Goal: Transaction & Acquisition: Purchase product/service

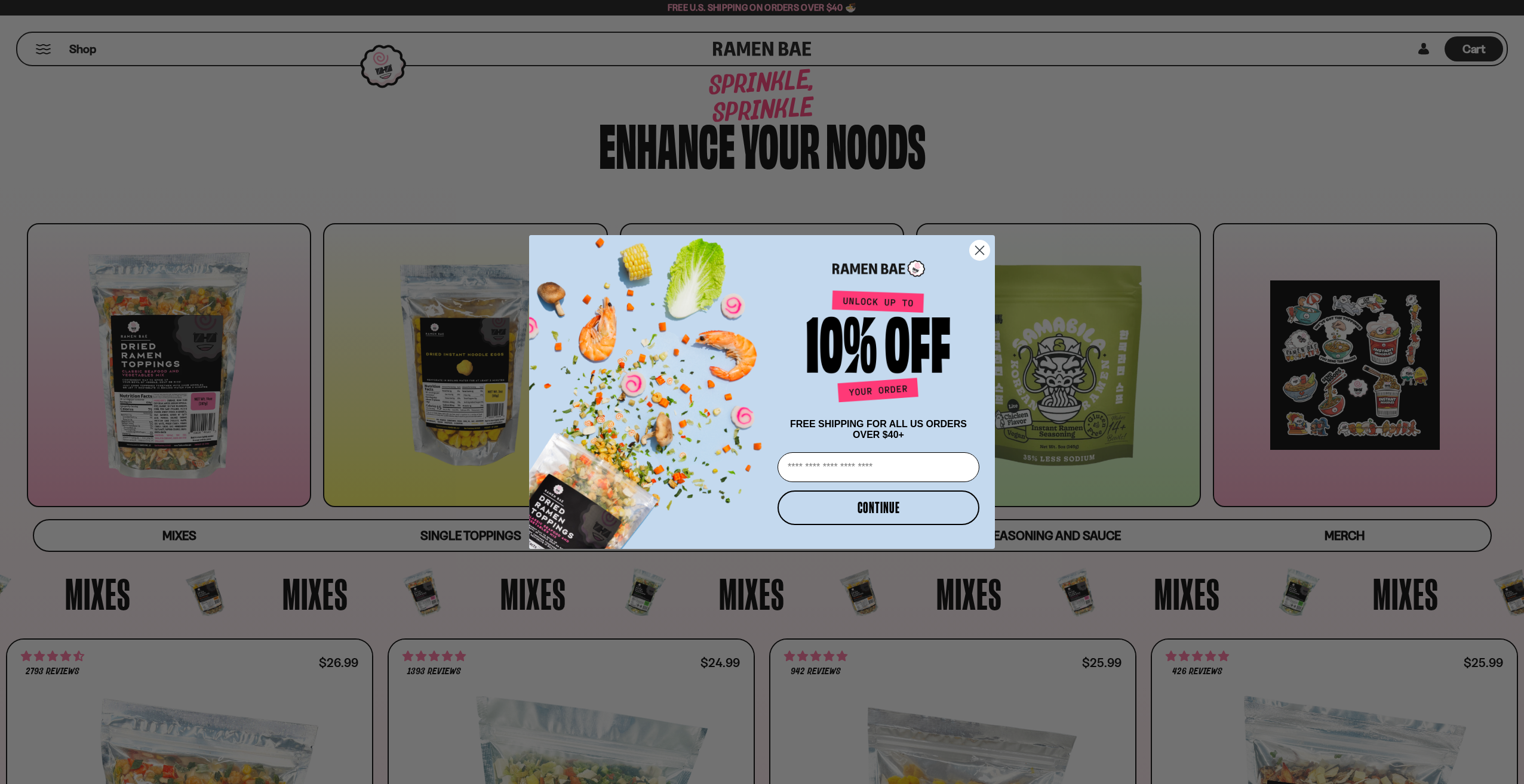
click at [985, 246] on circle "Close dialog" at bounding box center [979, 250] width 20 height 20
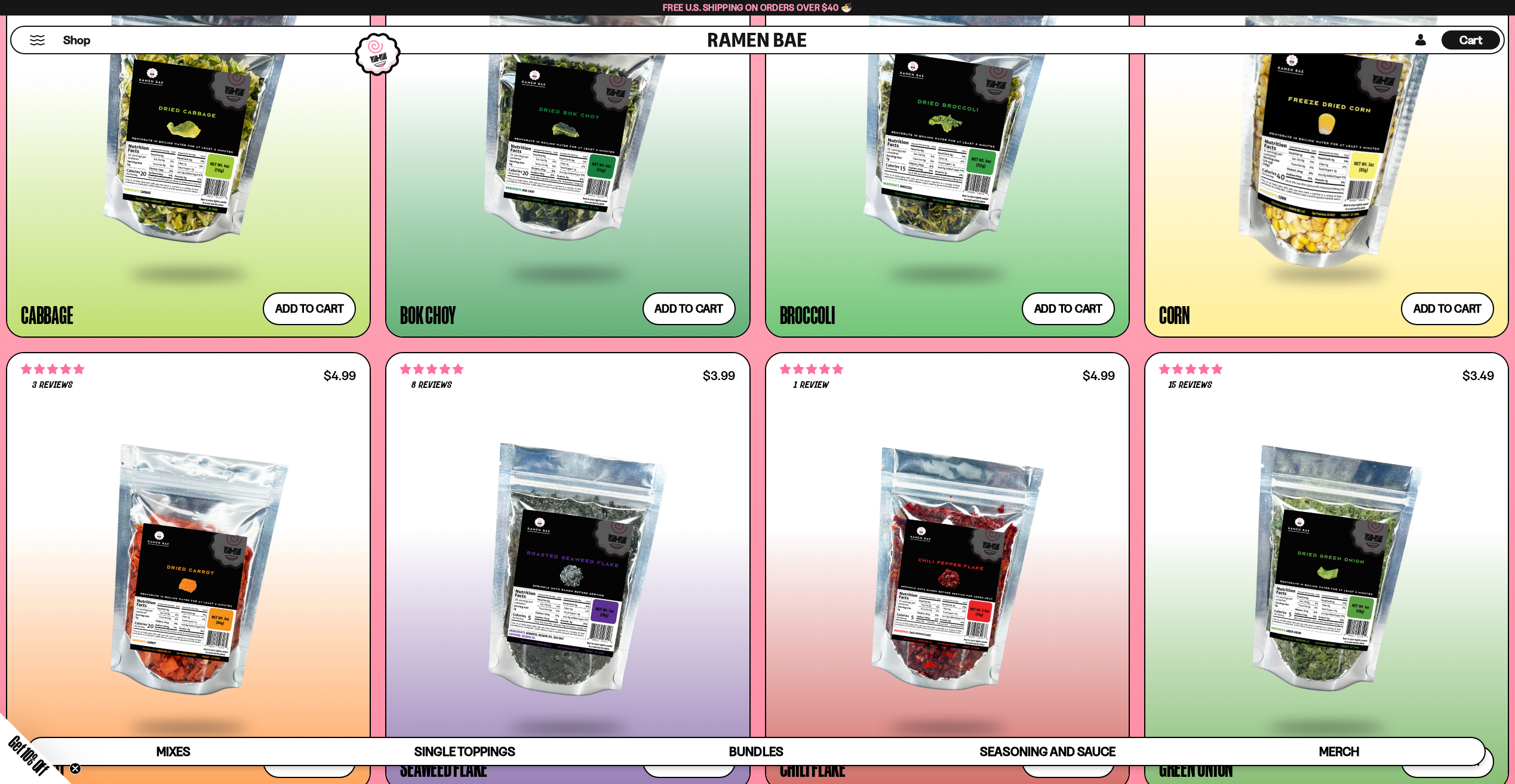
scroll to position [3085, 0]
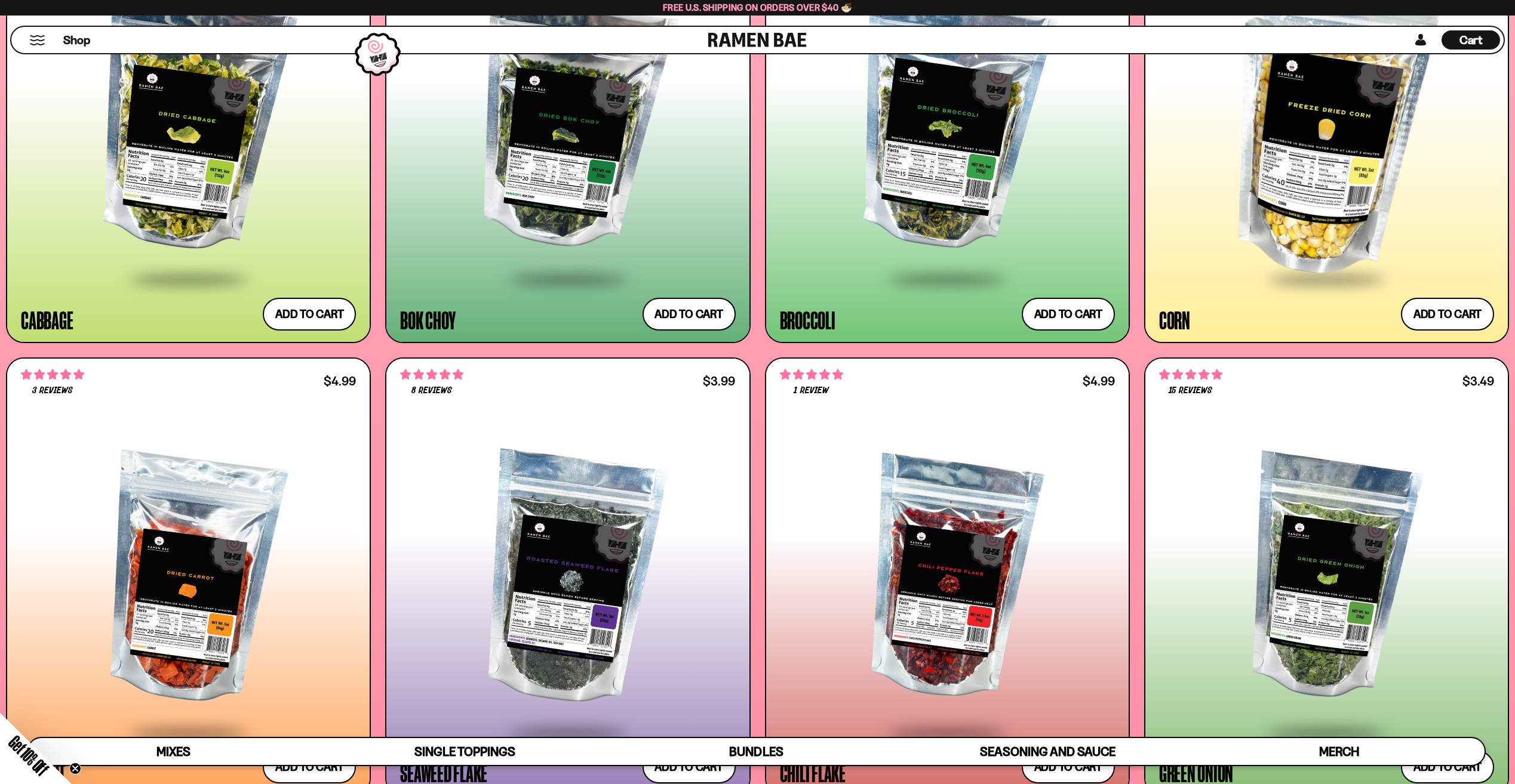
click at [955, 458] on div at bounding box center [947, 579] width 335 height 305
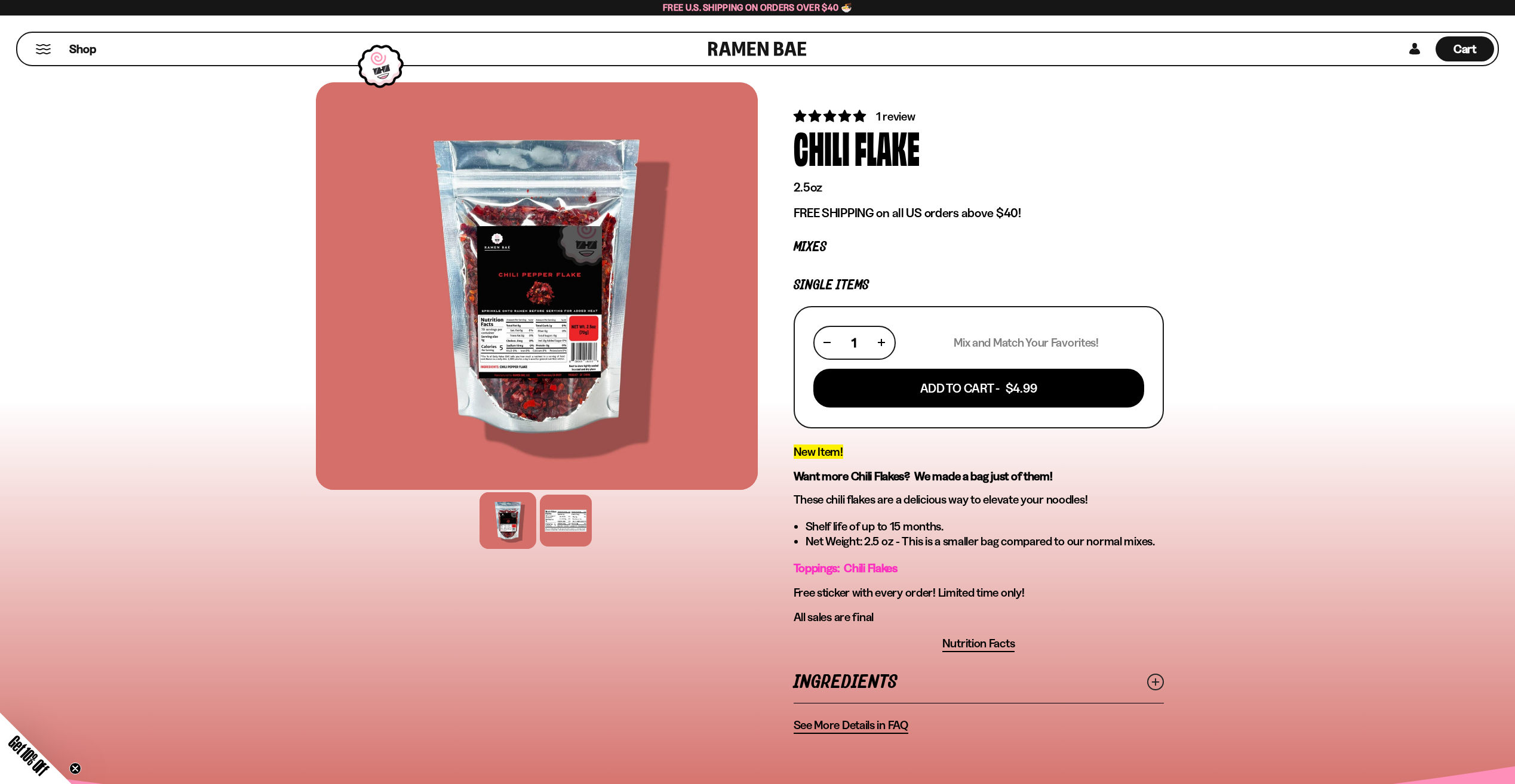
click at [831, 725] on span "See More Details in FAQ" at bounding box center [851, 726] width 115 height 15
click at [1000, 640] on span "Nutrition Facts" at bounding box center [978, 644] width 73 height 15
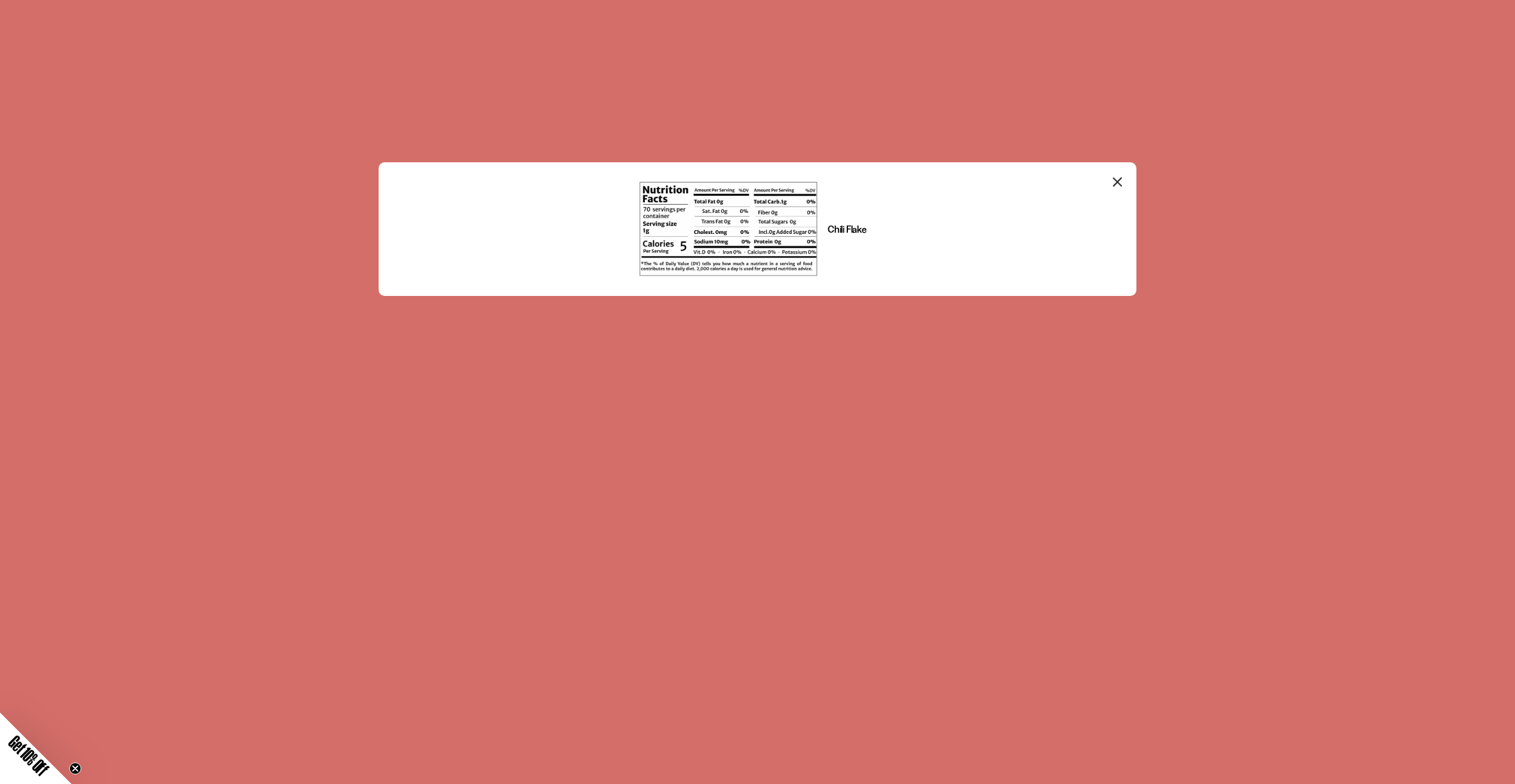
click at [977, 238] on div "Chili Flake" at bounding box center [757, 229] width 738 height 115
click at [1117, 180] on icon "Close modal" at bounding box center [1117, 182] width 18 height 18
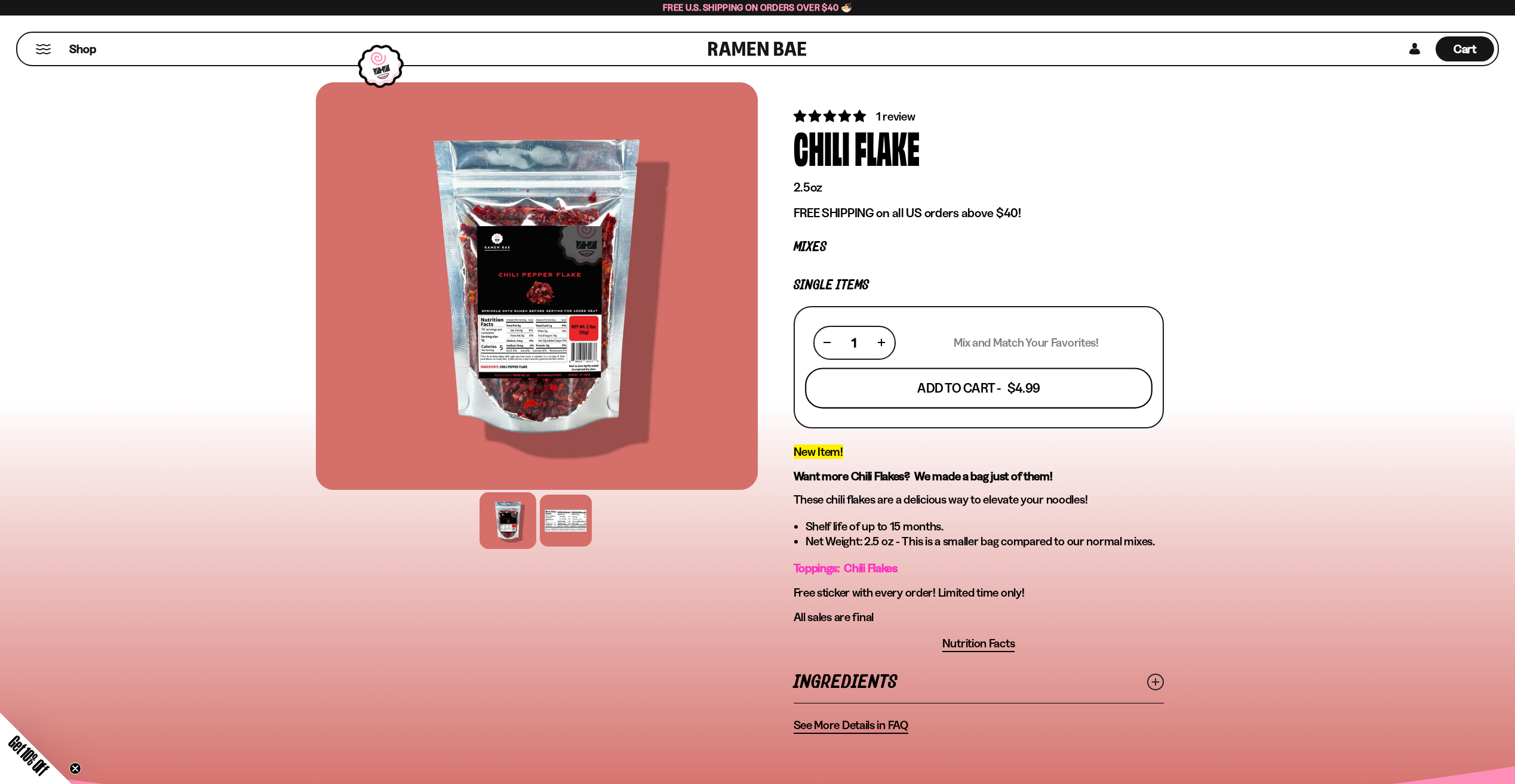
click at [993, 381] on button "Add To Cart - $4.99" at bounding box center [978, 388] width 347 height 41
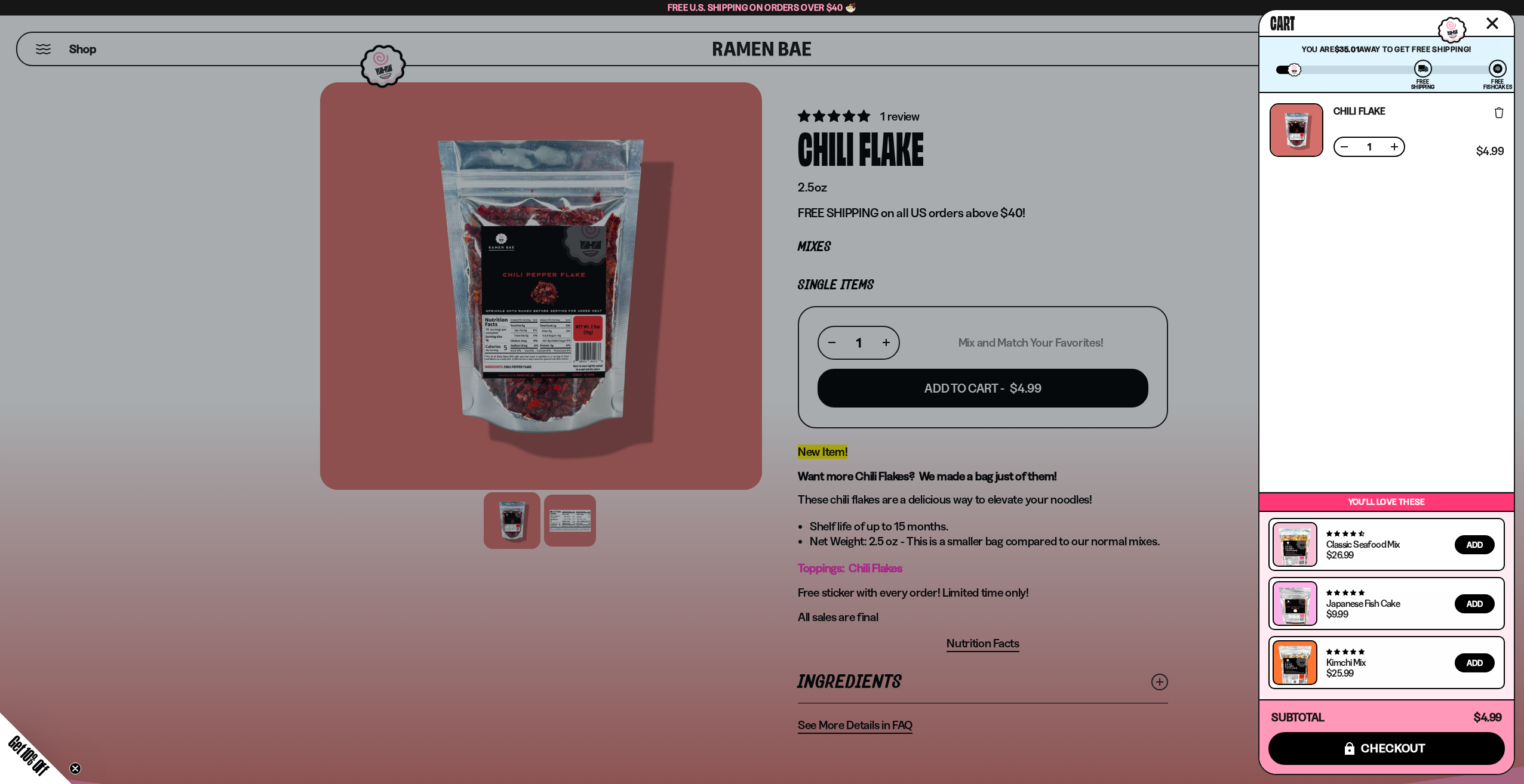
click at [1494, 19] on icon "Close cart" at bounding box center [1492, 23] width 12 height 12
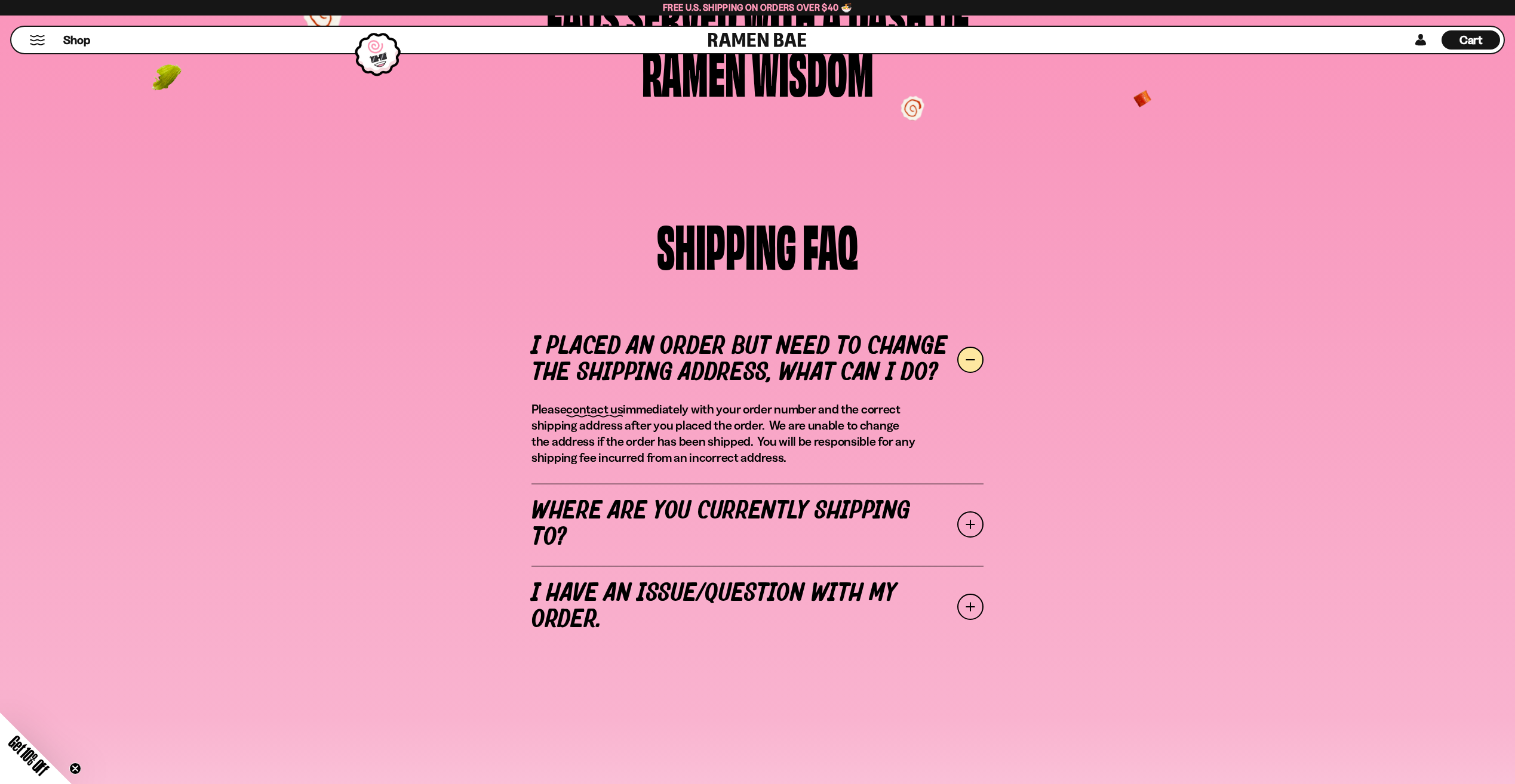
scroll to position [174, 0]
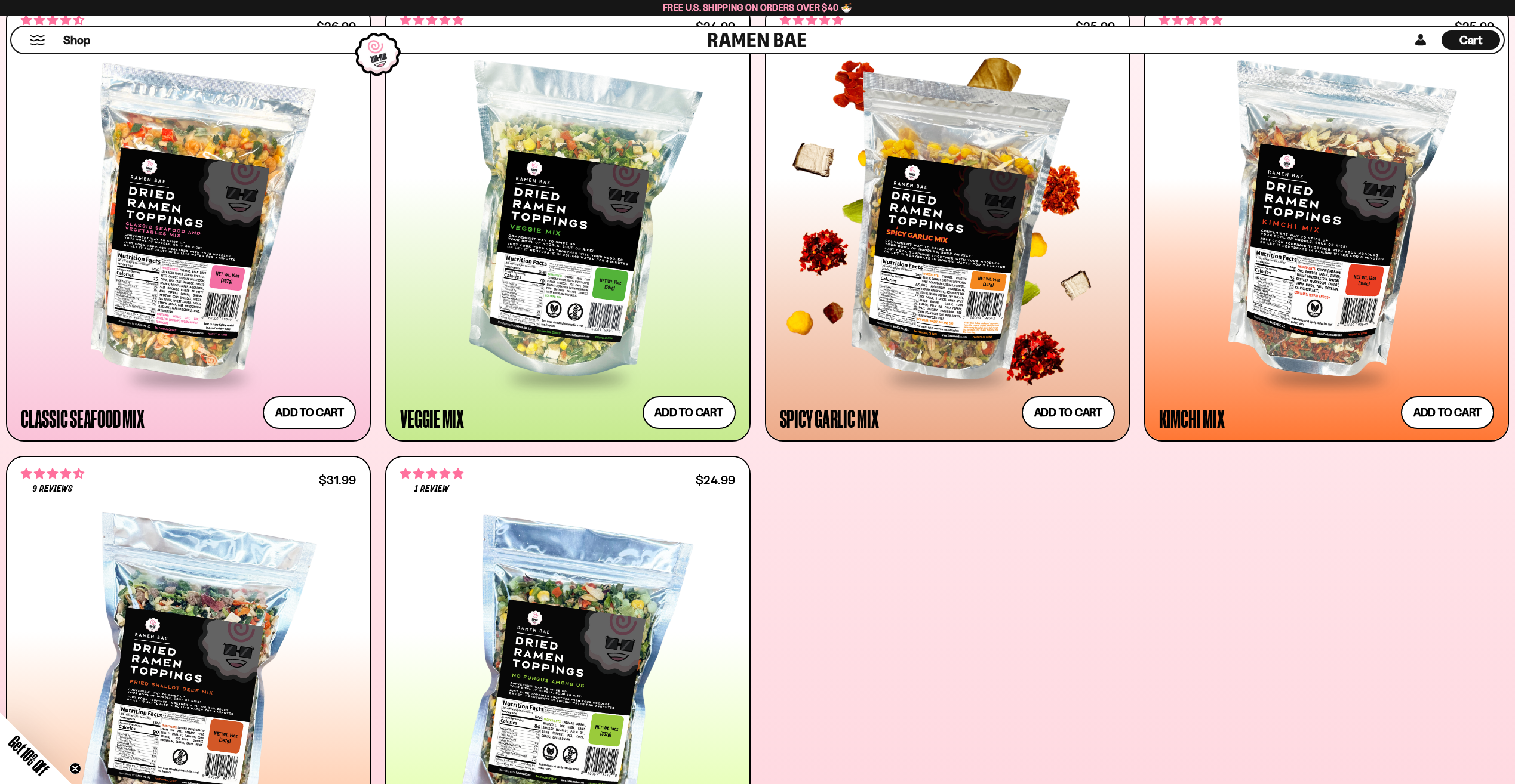
scroll to position [637, 0]
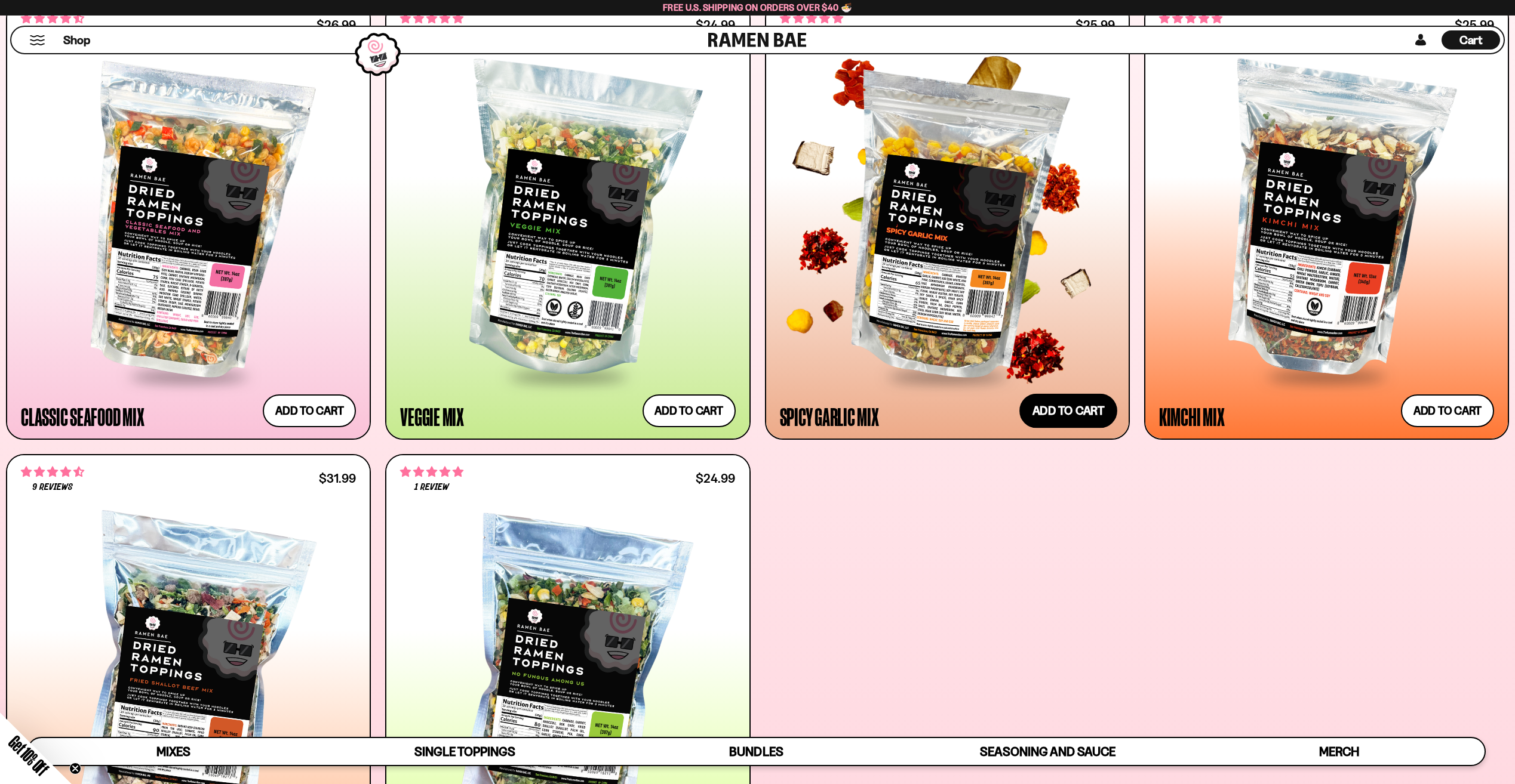
click at [1071, 406] on button "Add to cart" at bounding box center [1068, 411] width 98 height 35
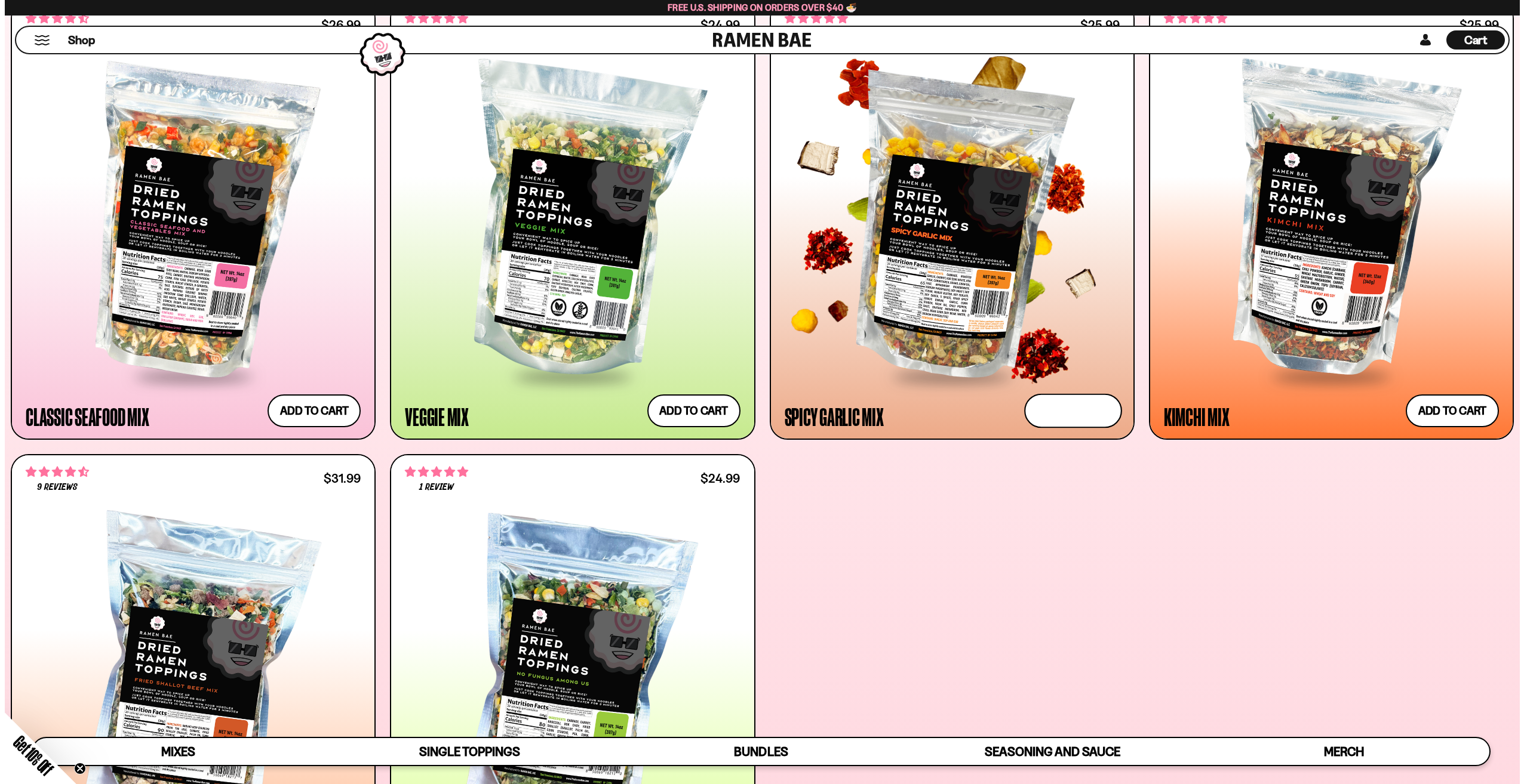
scroll to position [638, 0]
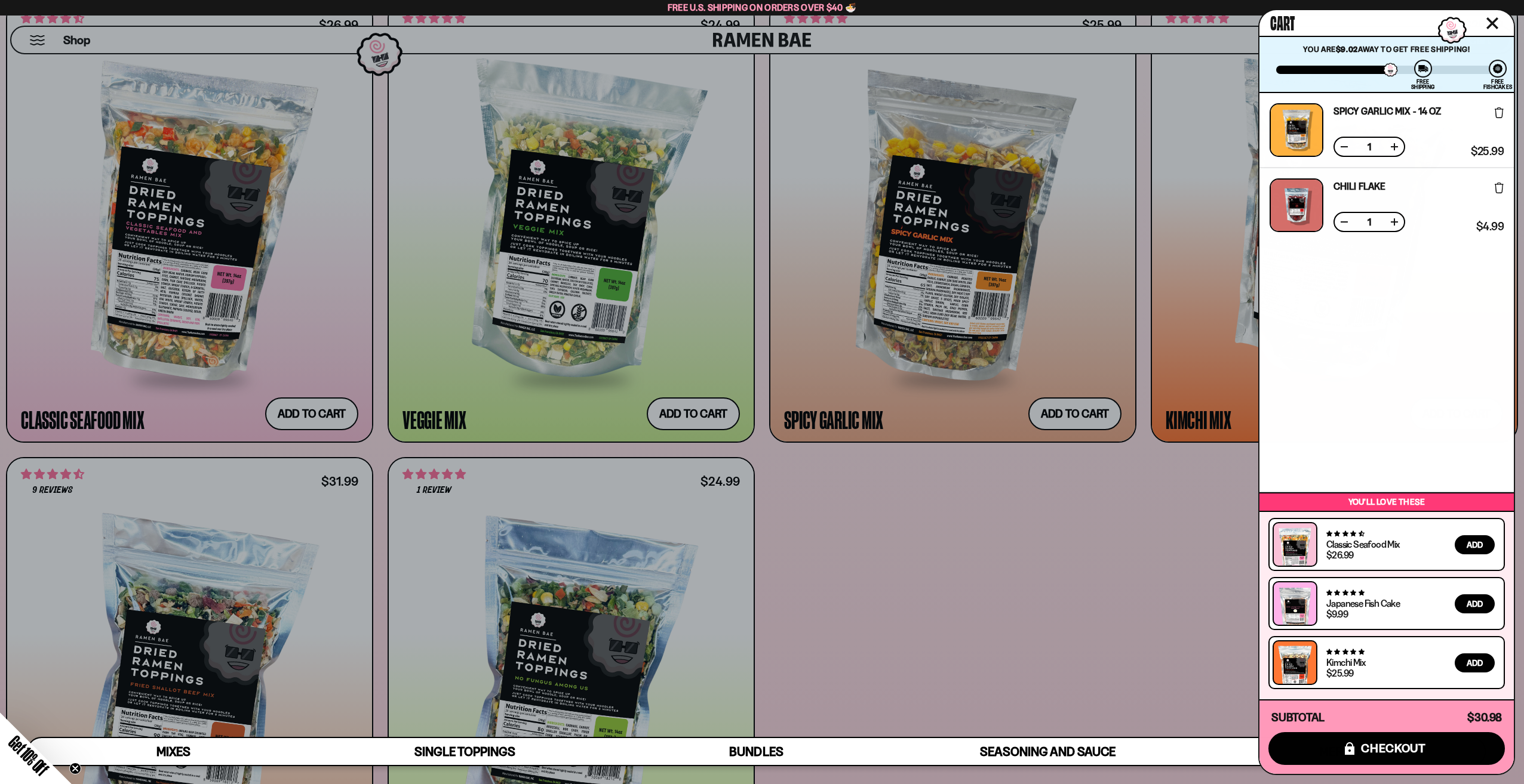
click at [1131, 492] on div at bounding box center [762, 392] width 1524 height 784
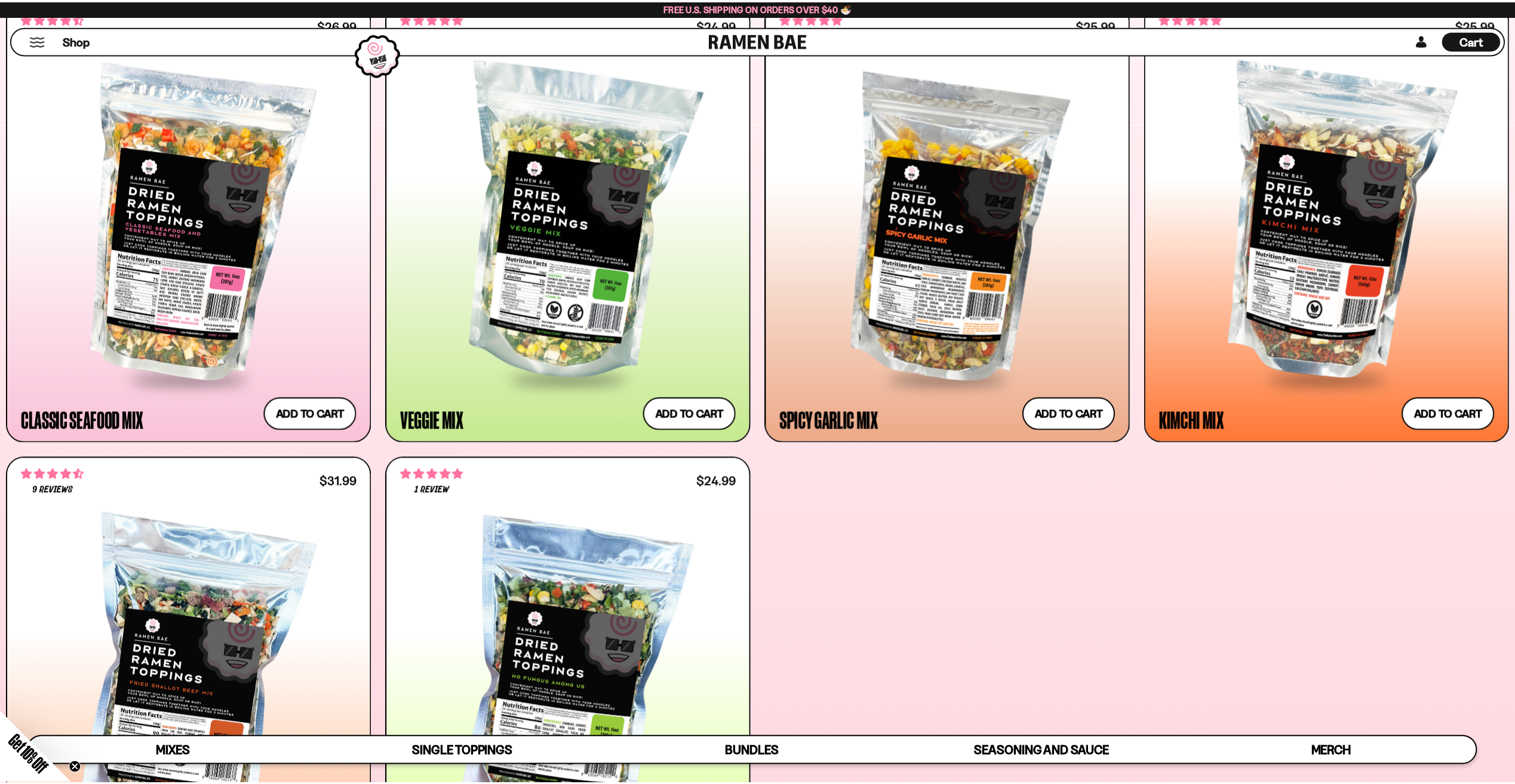
scroll to position [637, 0]
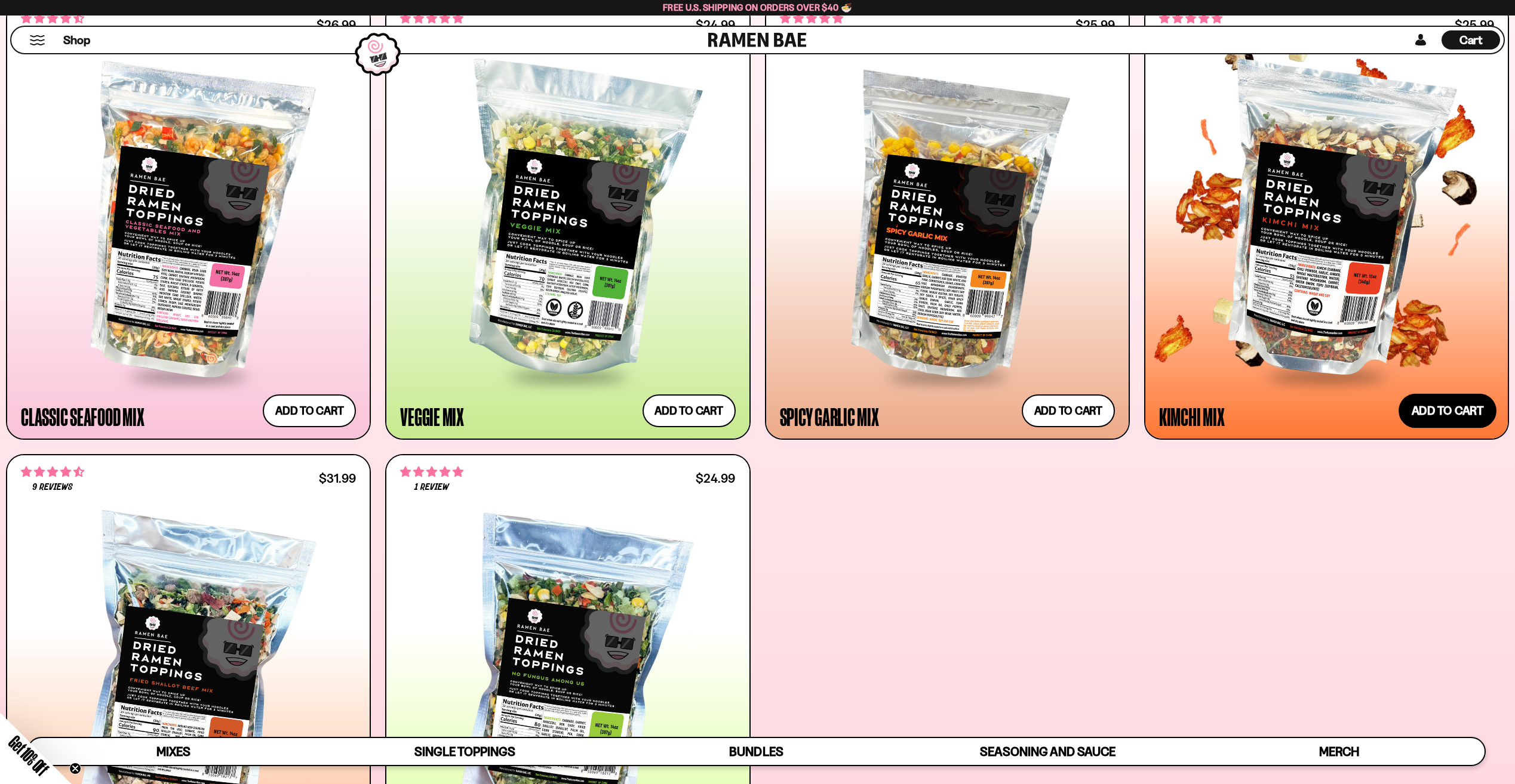
click at [1442, 411] on button "Add to cart" at bounding box center [1447, 411] width 98 height 35
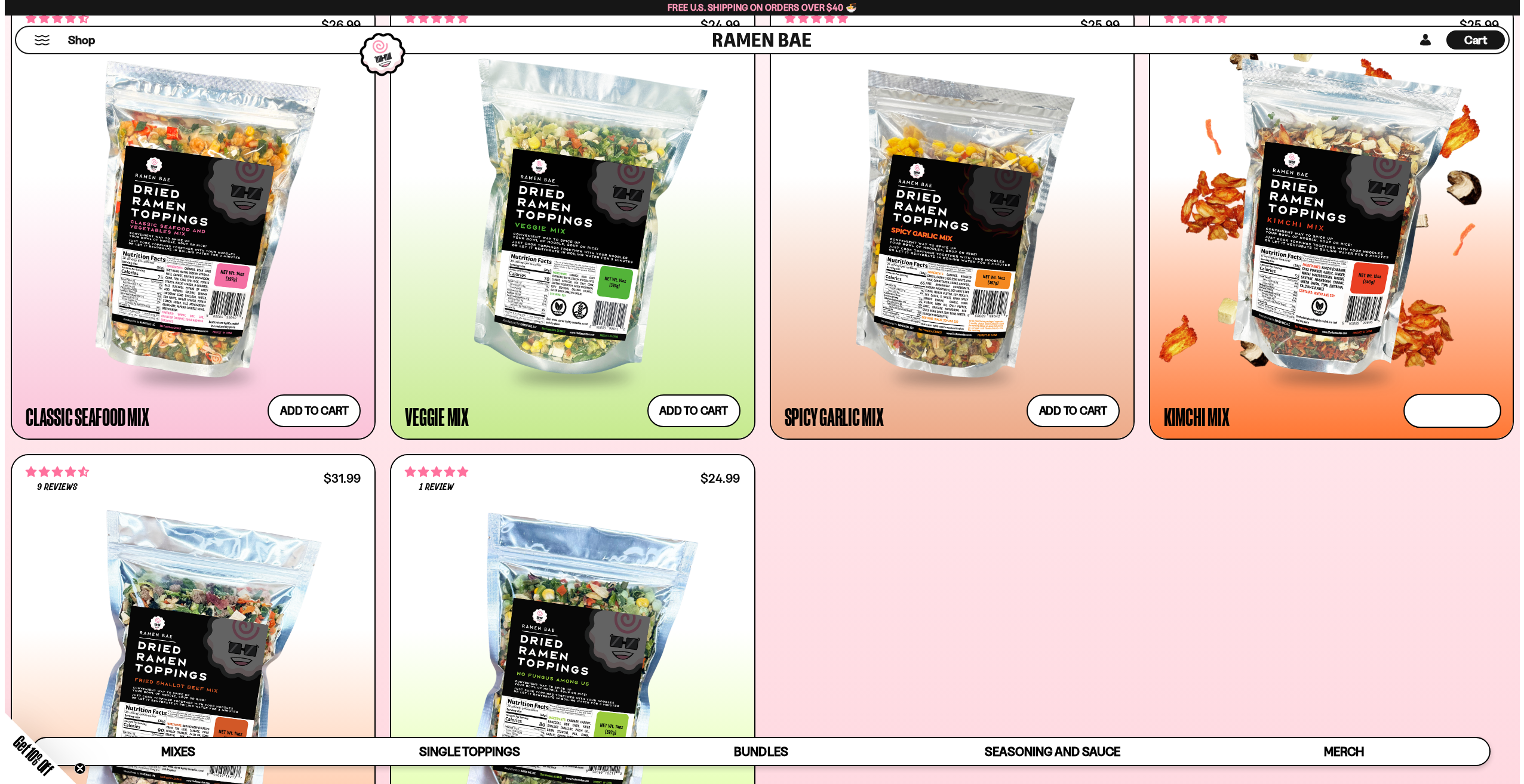
scroll to position [638, 0]
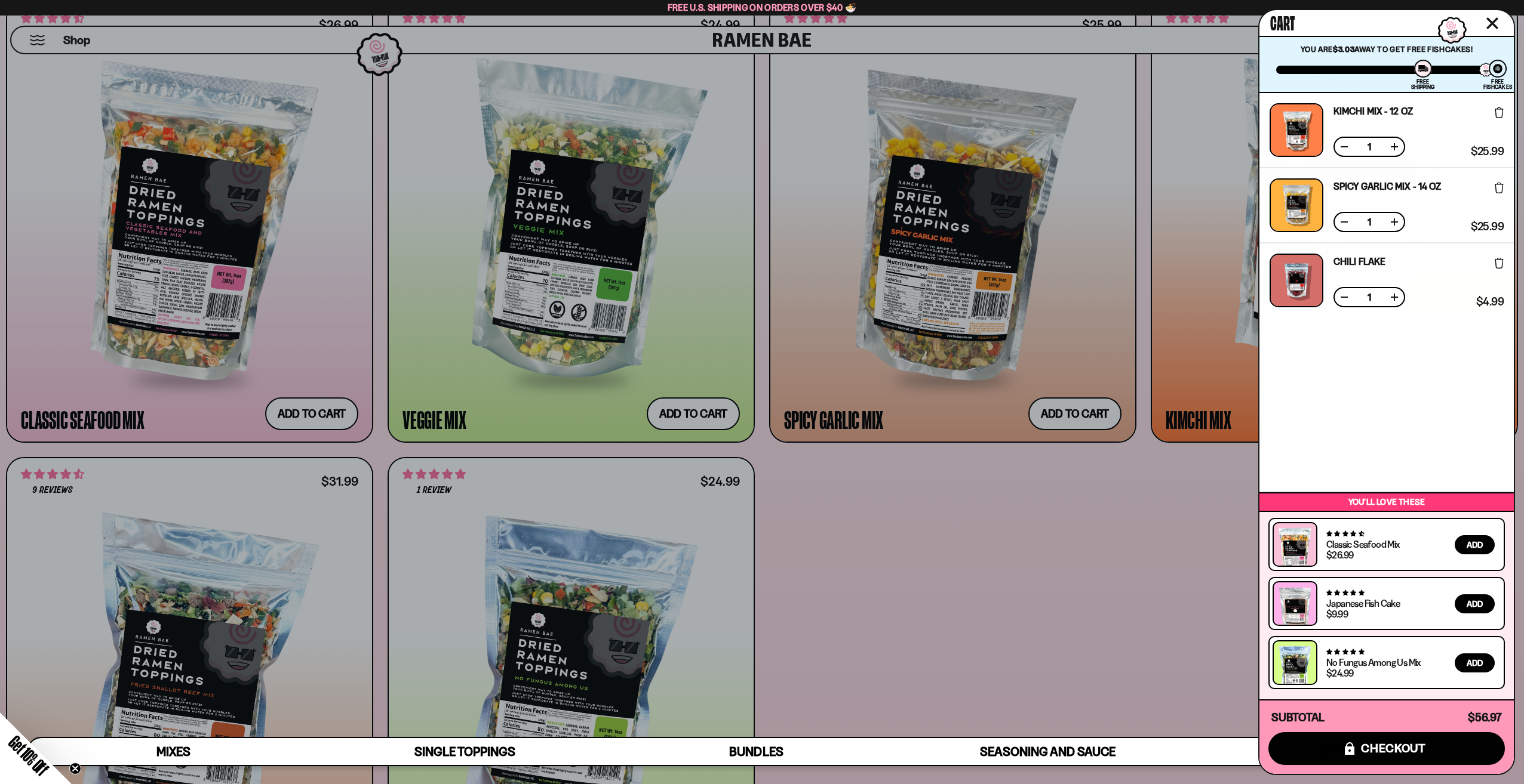
click at [823, 566] on div at bounding box center [762, 392] width 1524 height 784
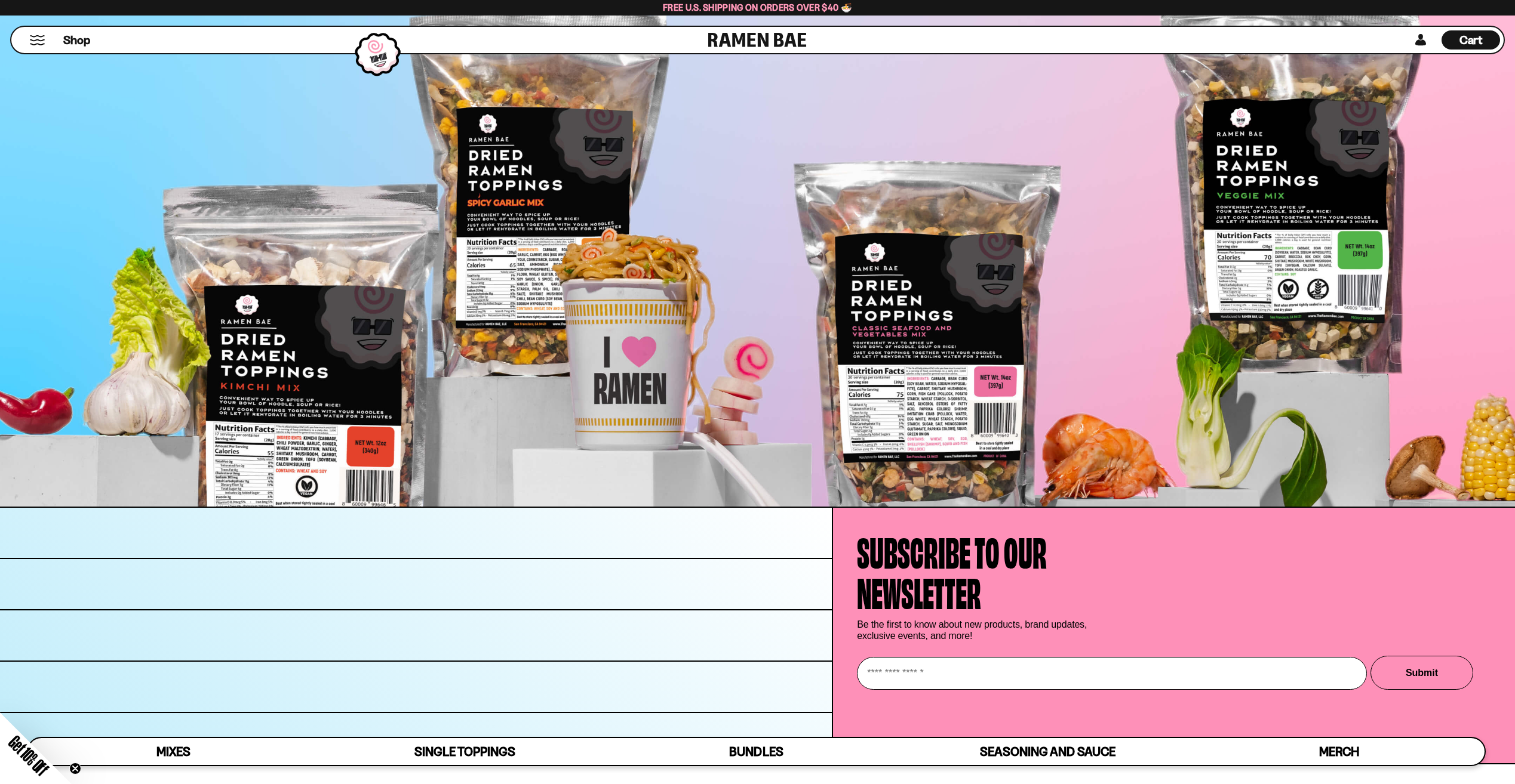
scroll to position [5954, 0]
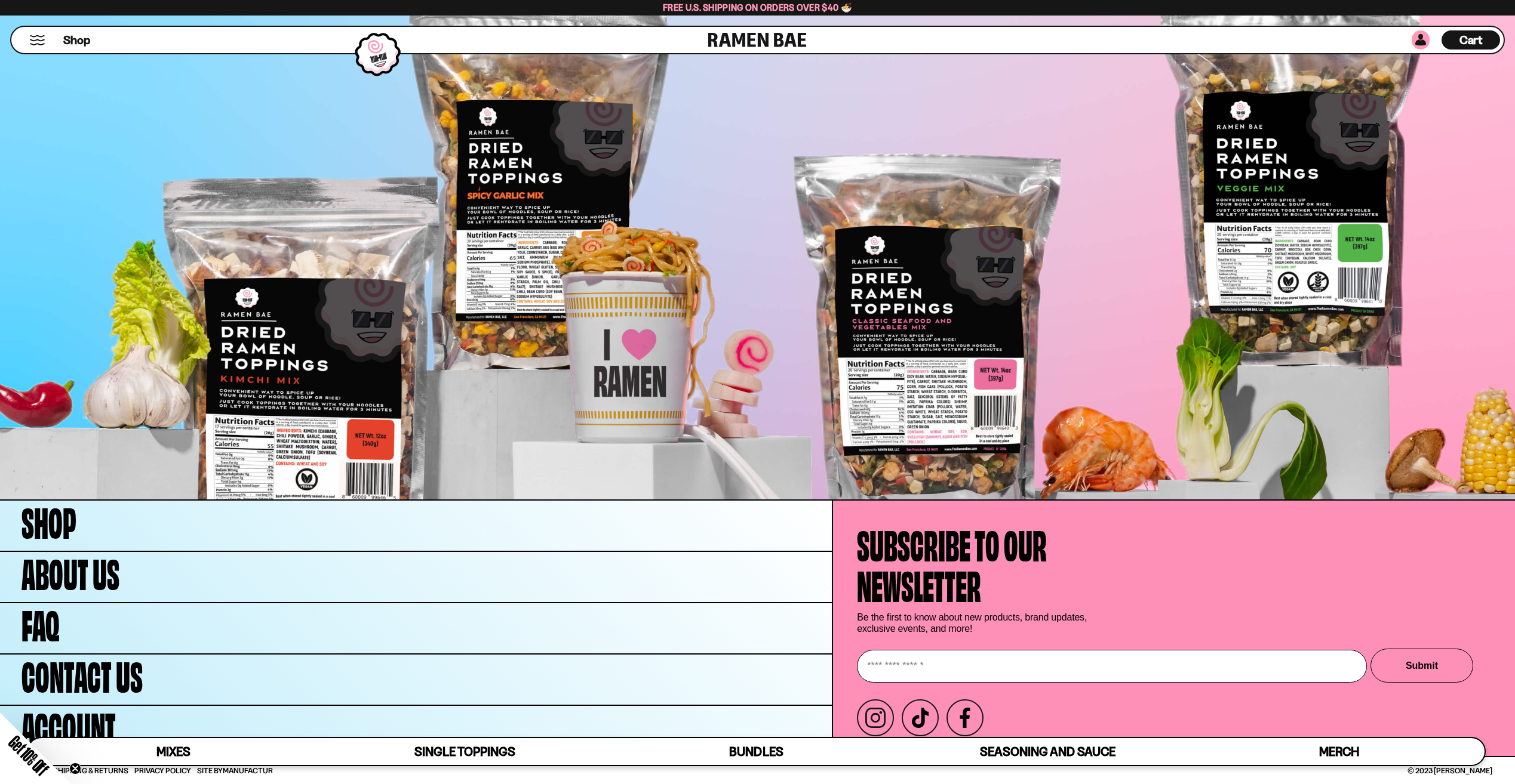
click at [1417, 42] on link at bounding box center [1420, 40] width 18 height 19
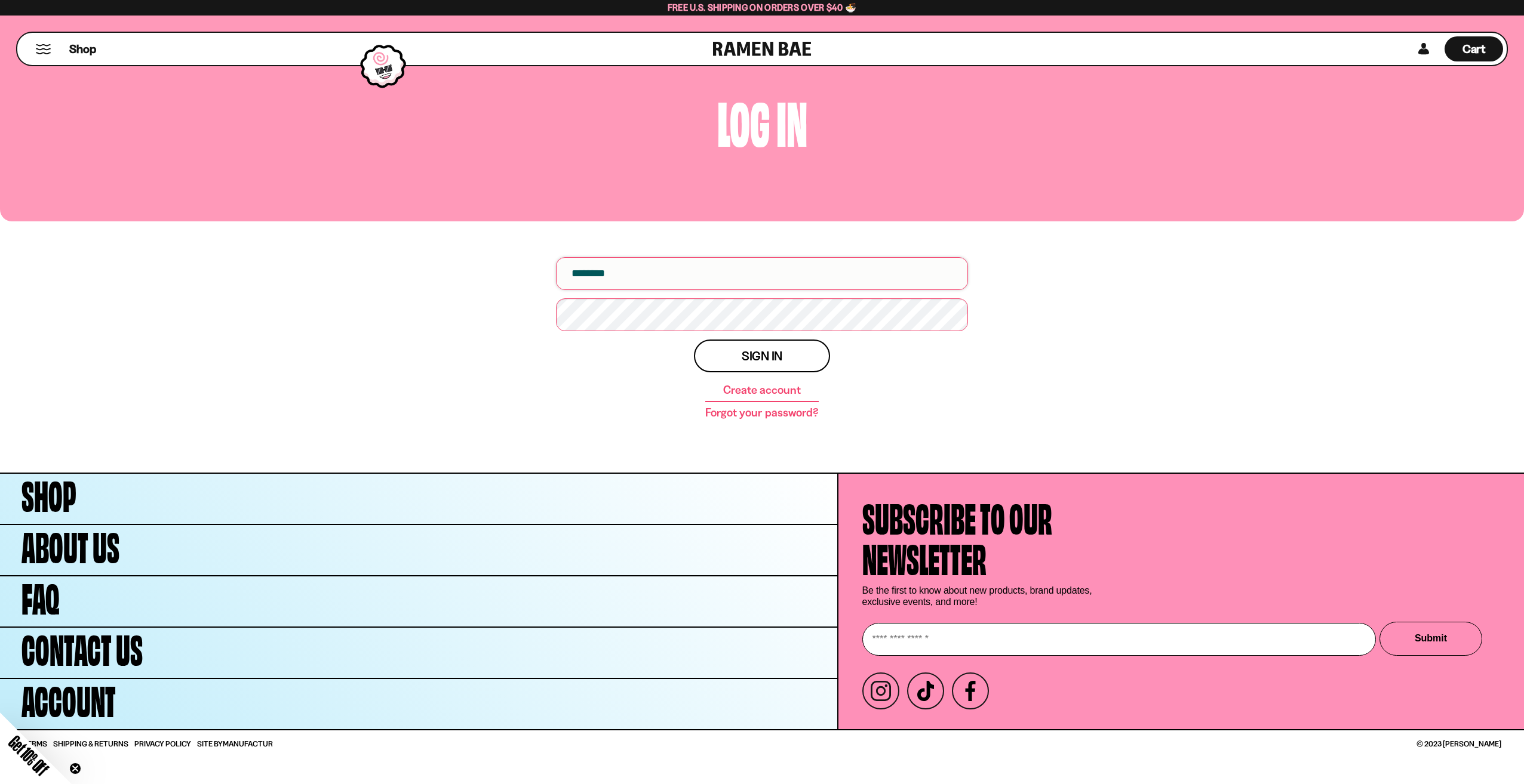
click at [756, 276] on input "email" at bounding box center [762, 274] width 412 height 33
click at [1193, 322] on div "Log in Username Password Sign in Create account Forgot your password?" at bounding box center [762, 235] width 1524 height 476
click at [607, 274] on input "email" at bounding box center [762, 274] width 412 height 33
type input "**********"
click at [684, 313] on body "Skip to content Shop About Us FAQ Contact Us Account Instagram TikTok Facebook" at bounding box center [762, 431] width 1524 height 868
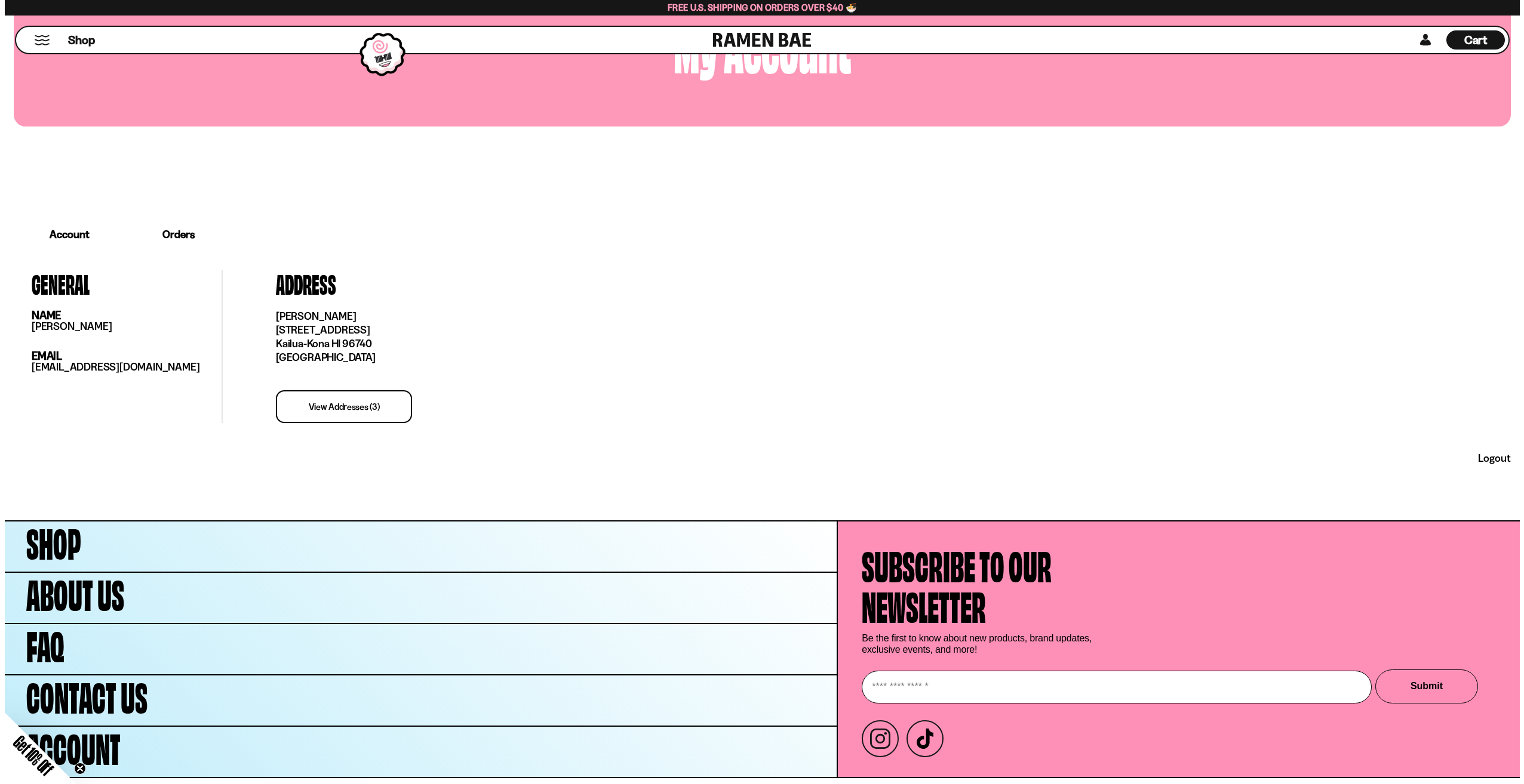
scroll to position [133, 0]
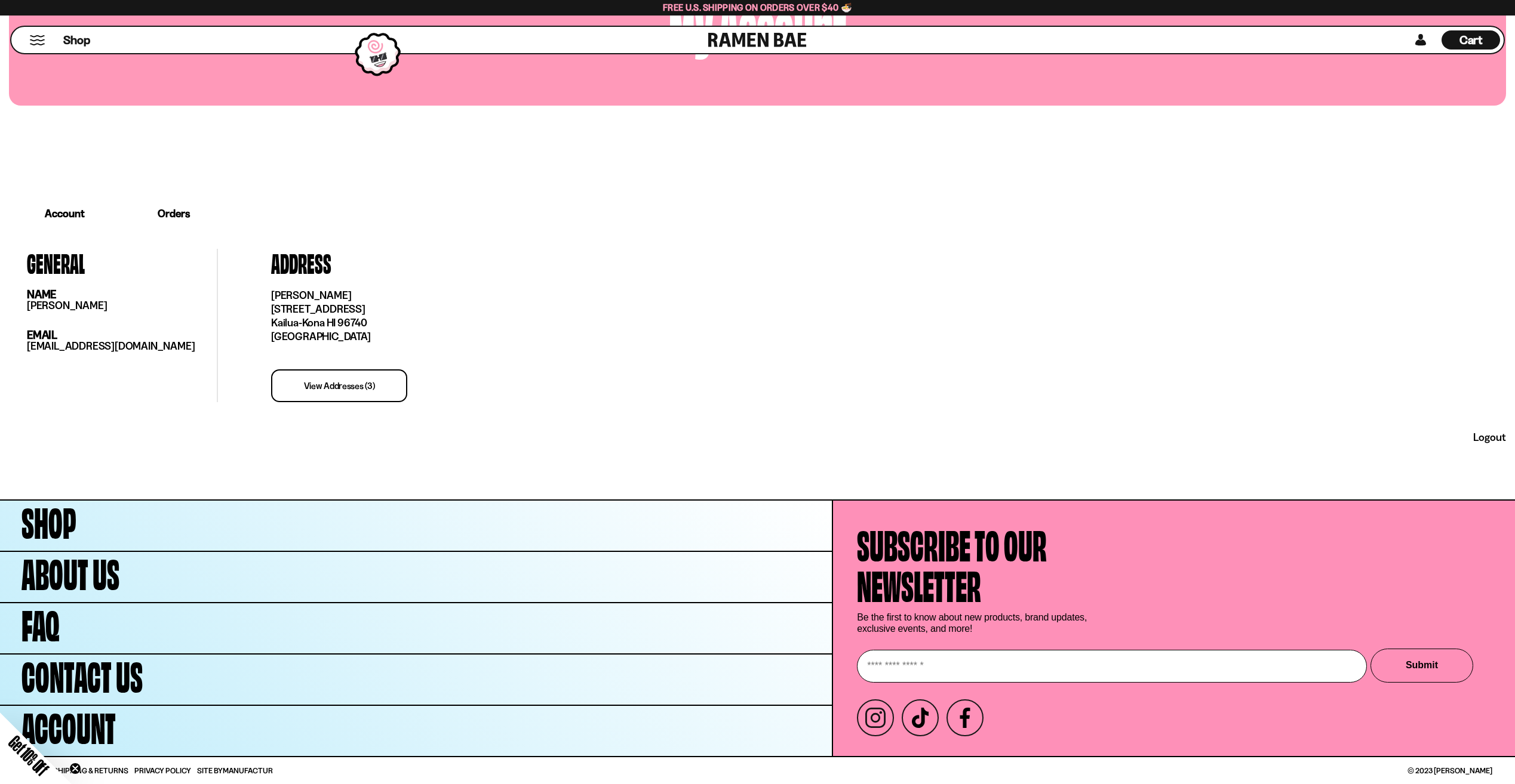
click at [1451, 36] on div "Cart D0381C2F-513E-4F90-8A41-6F0A75DCBAAA" at bounding box center [1470, 40] width 58 height 19
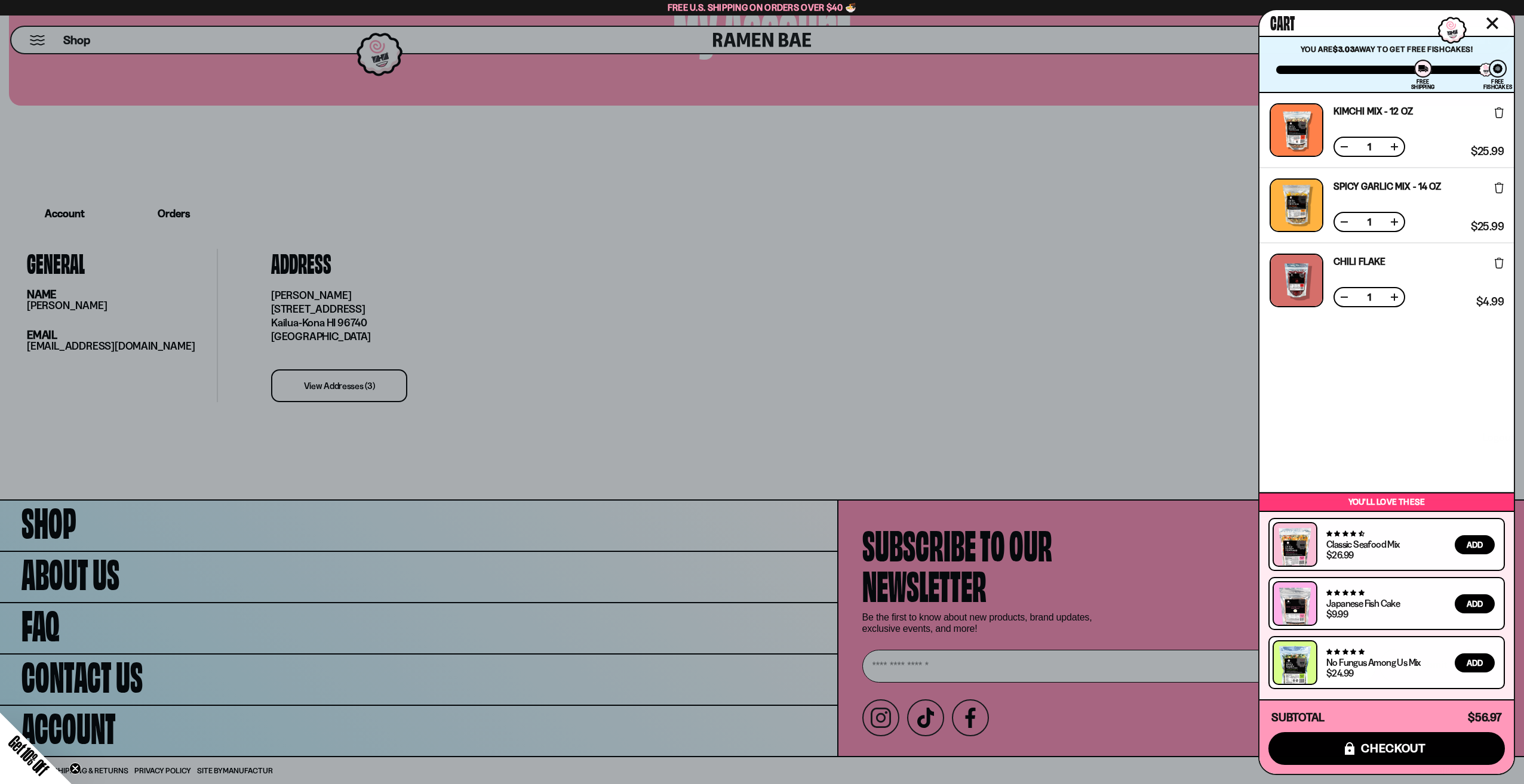
click at [19, 760] on span "Get 10% Off" at bounding box center [28, 755] width 47 height 47
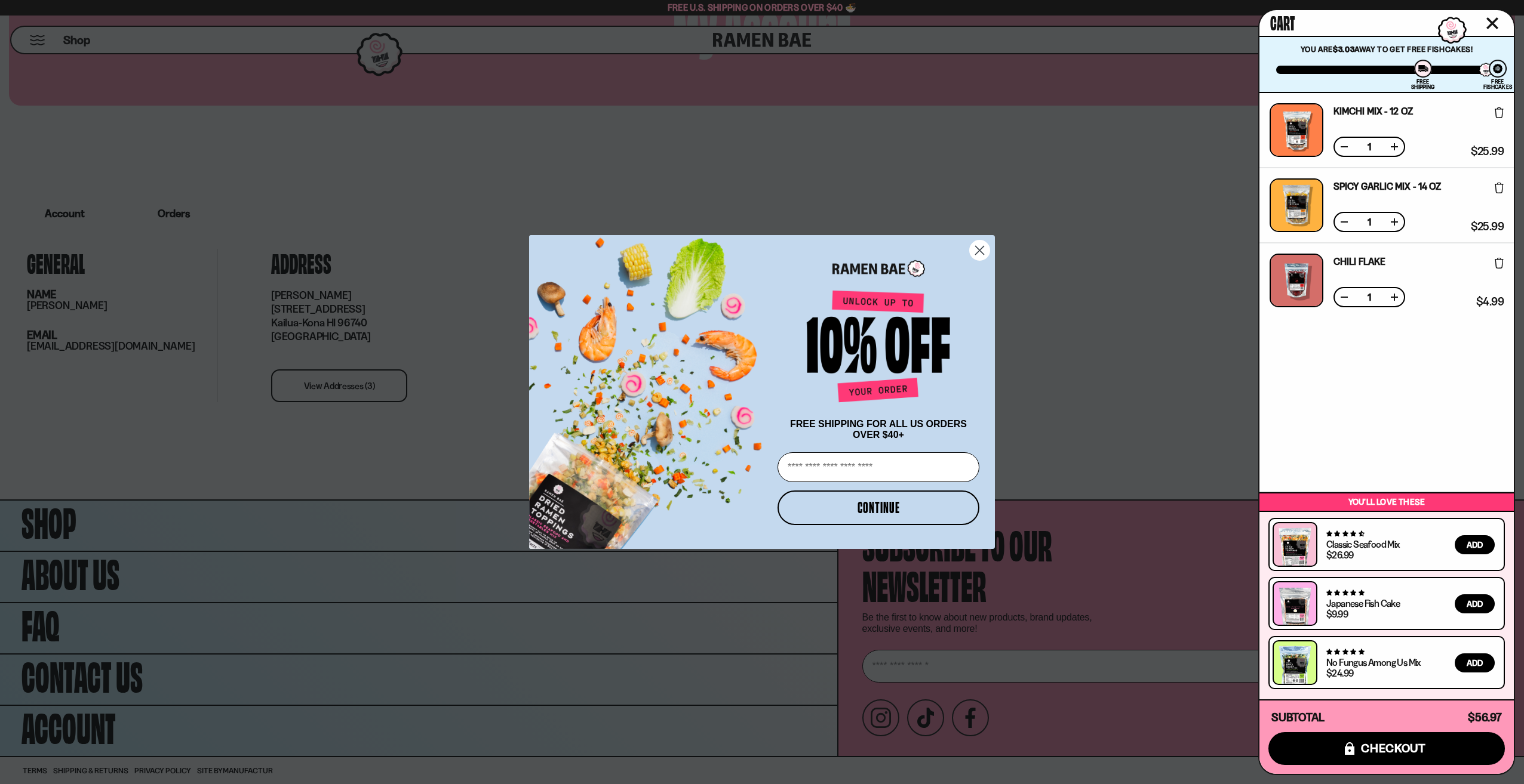
click at [892, 476] on input "Email" at bounding box center [878, 467] width 202 height 30
type input "**********"
click at [881, 507] on button "CONTINUE" at bounding box center [878, 508] width 202 height 35
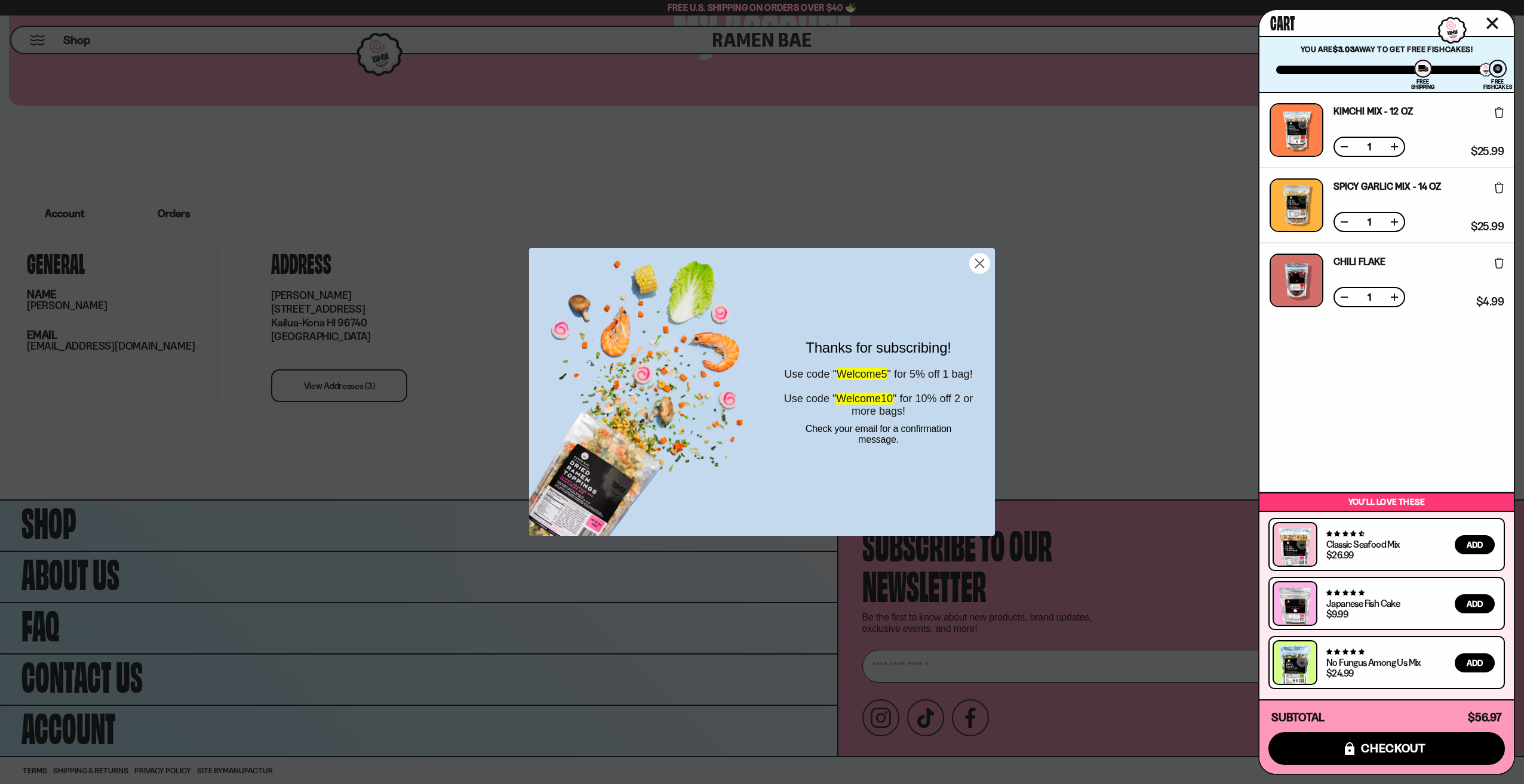
click at [982, 261] on icon "Close dialog" at bounding box center [979, 263] width 8 height 8
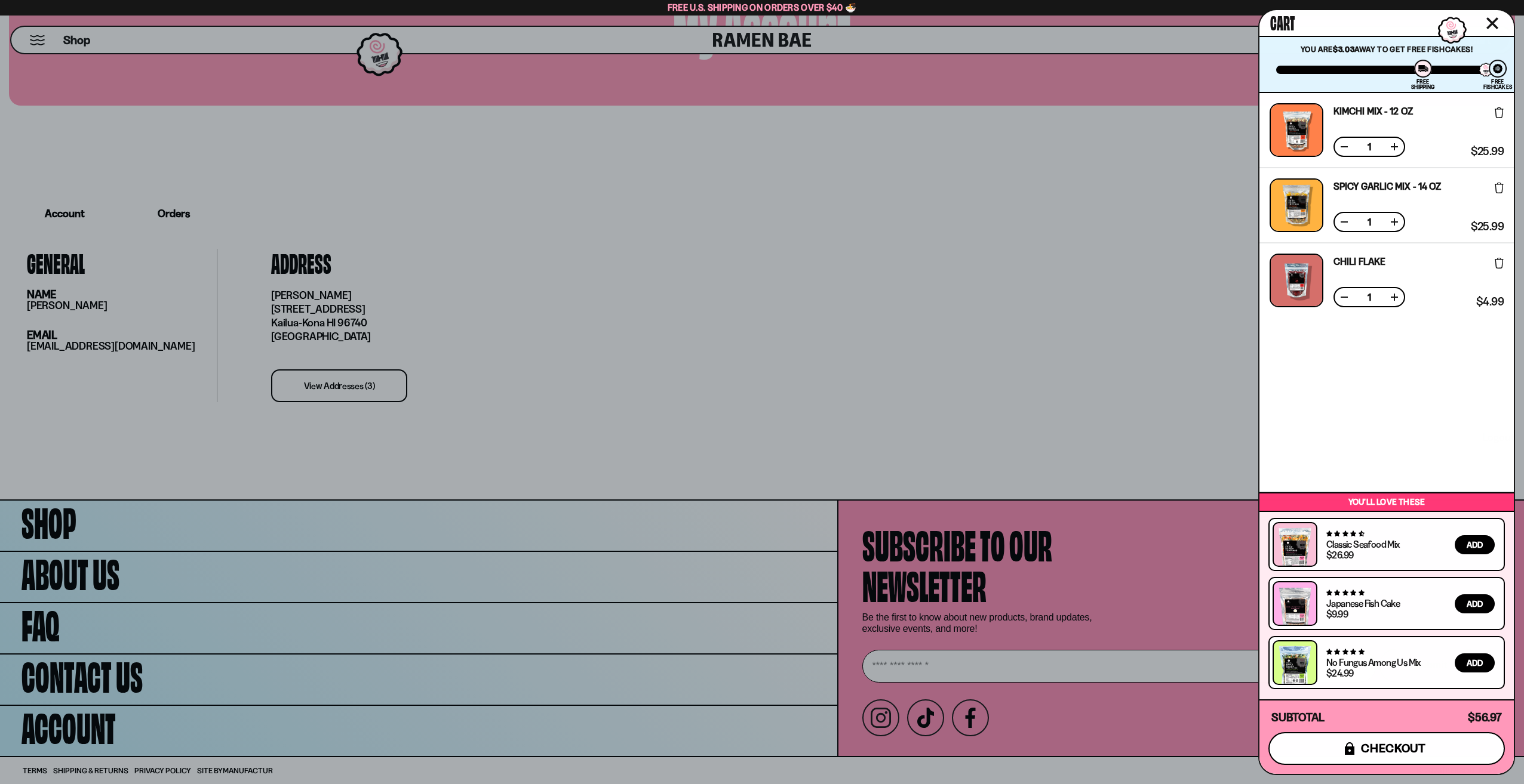
drag, startPoint x: 1379, startPoint y: 750, endPoint x: 1367, endPoint y: 754, distance: 12.6
click at [1367, 754] on span "checkout" at bounding box center [1394, 748] width 65 height 13
